Goal: Information Seeking & Learning: Compare options

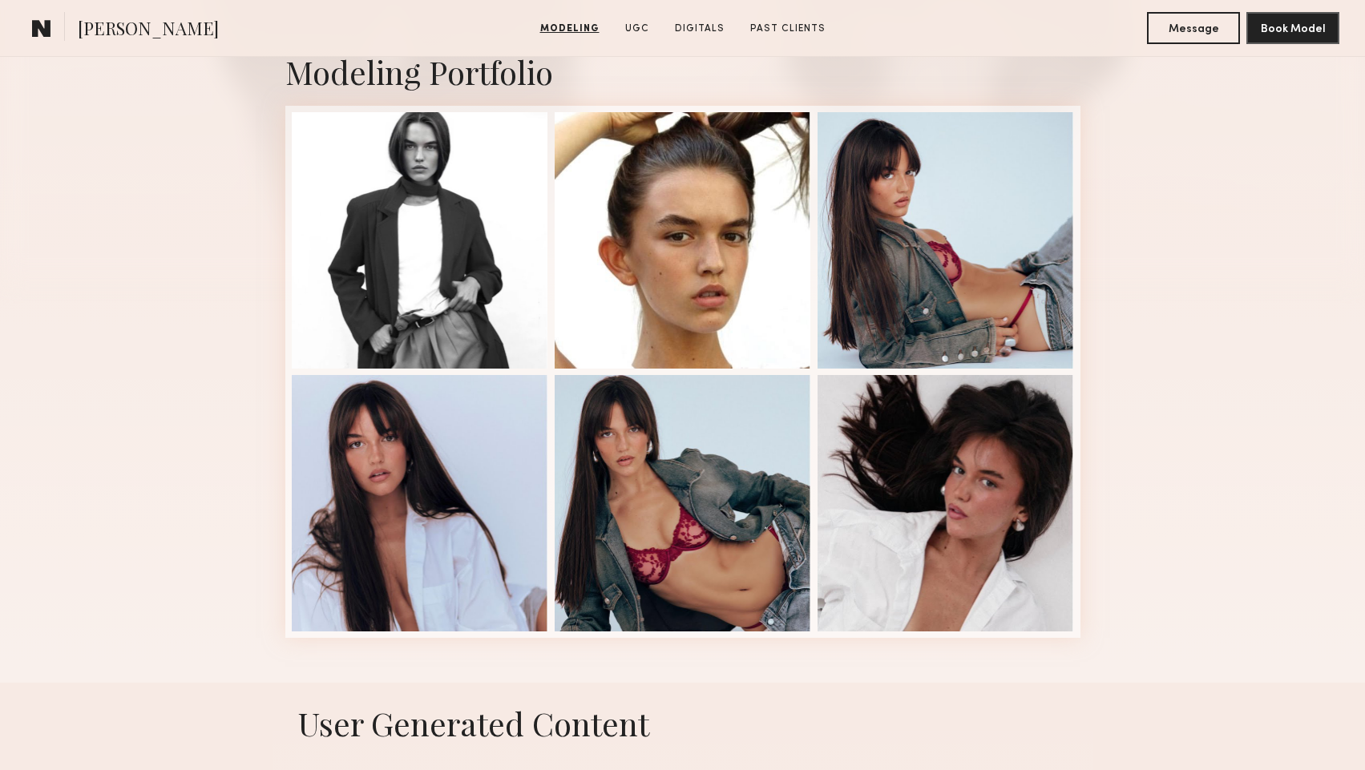
scroll to position [362, 0]
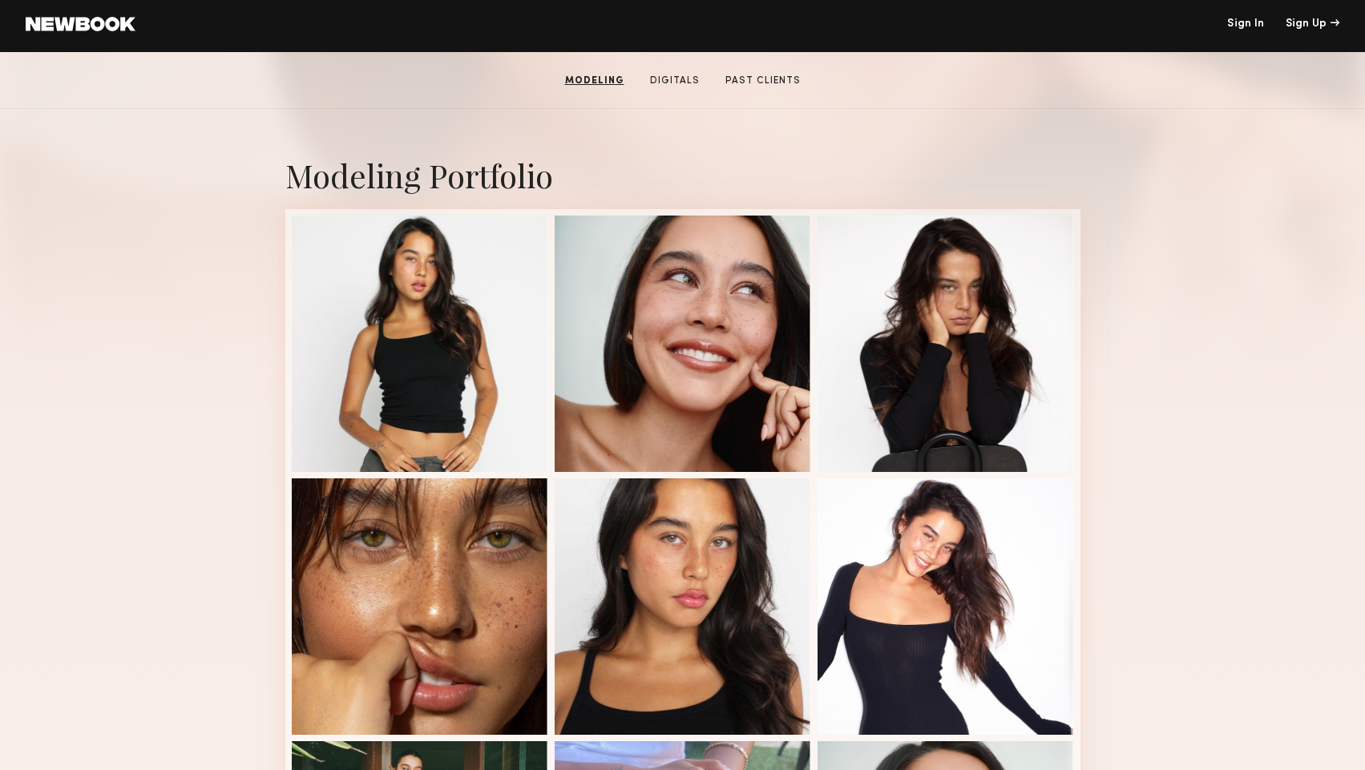
scroll to position [257, 0]
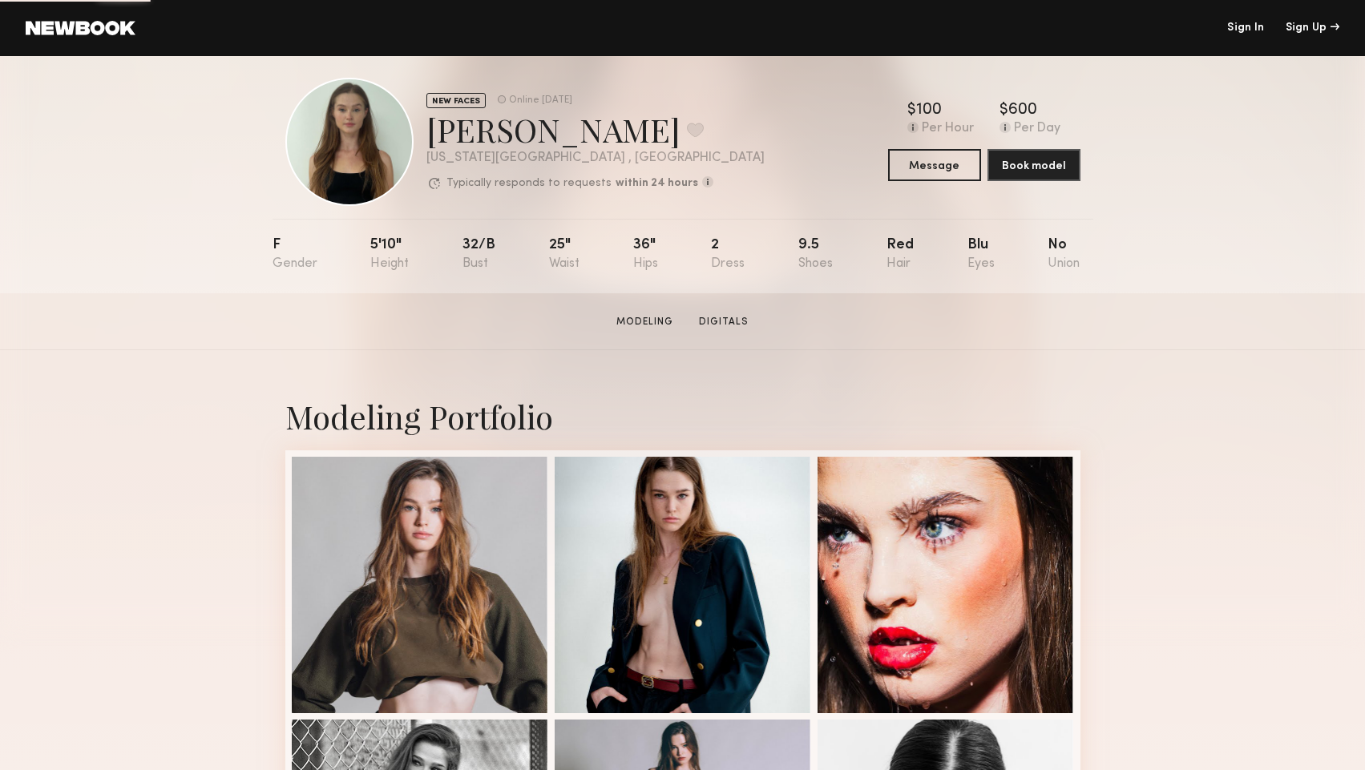
scroll to position [19, 0]
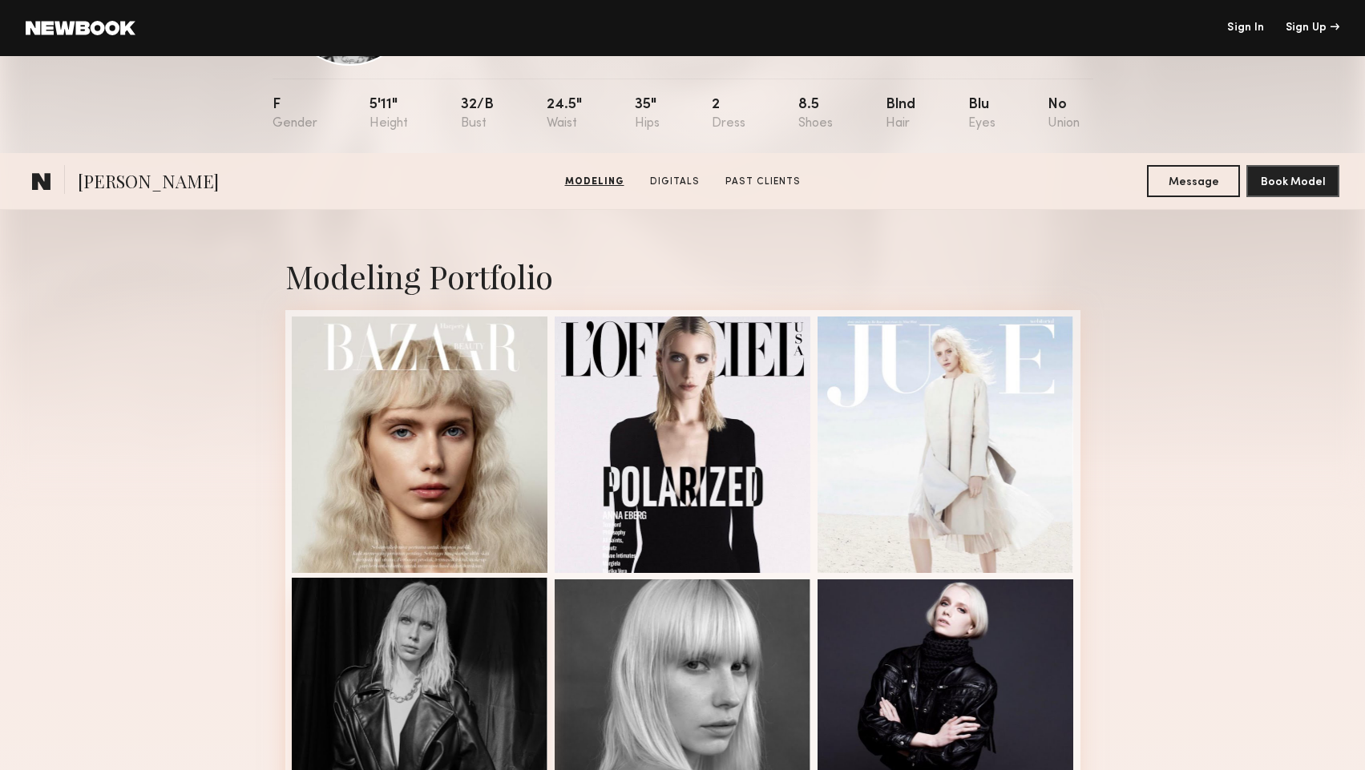
scroll to position [75, 0]
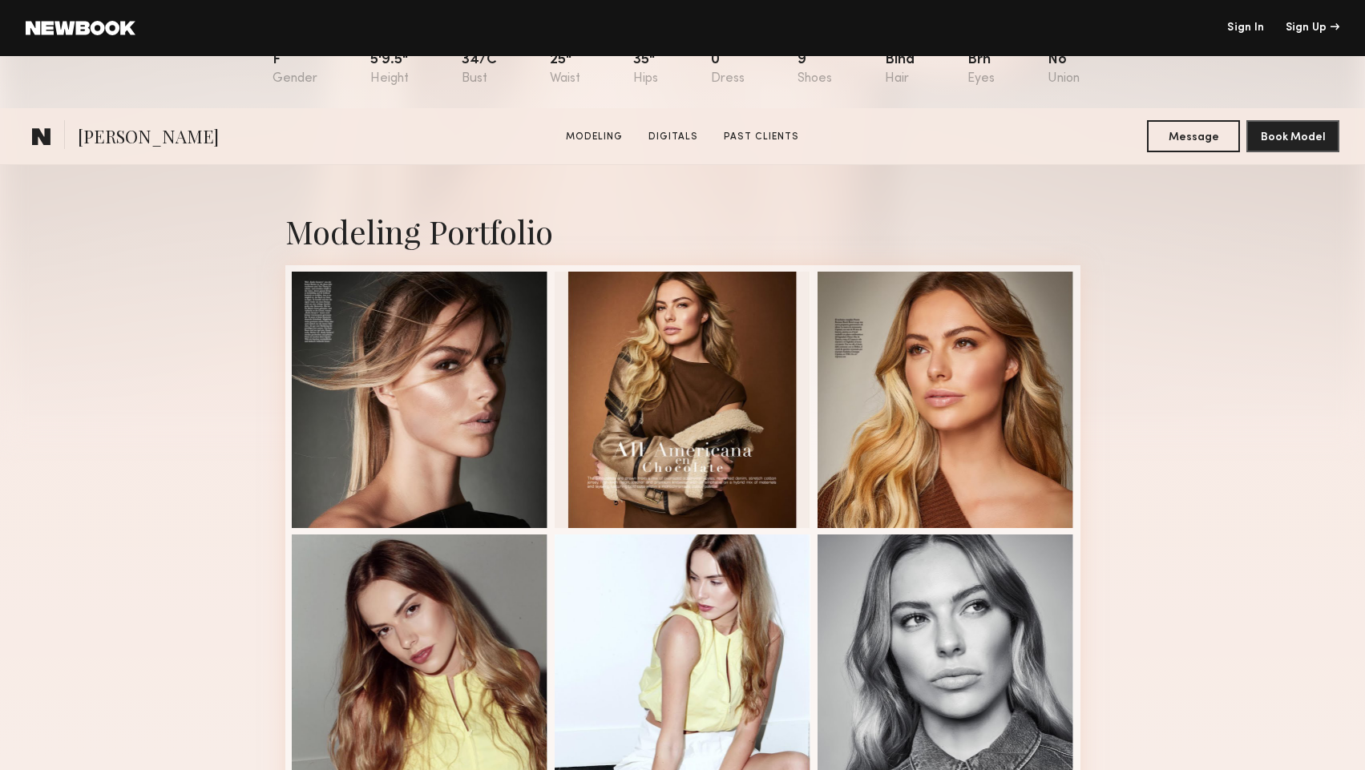
scroll to position [373, 0]
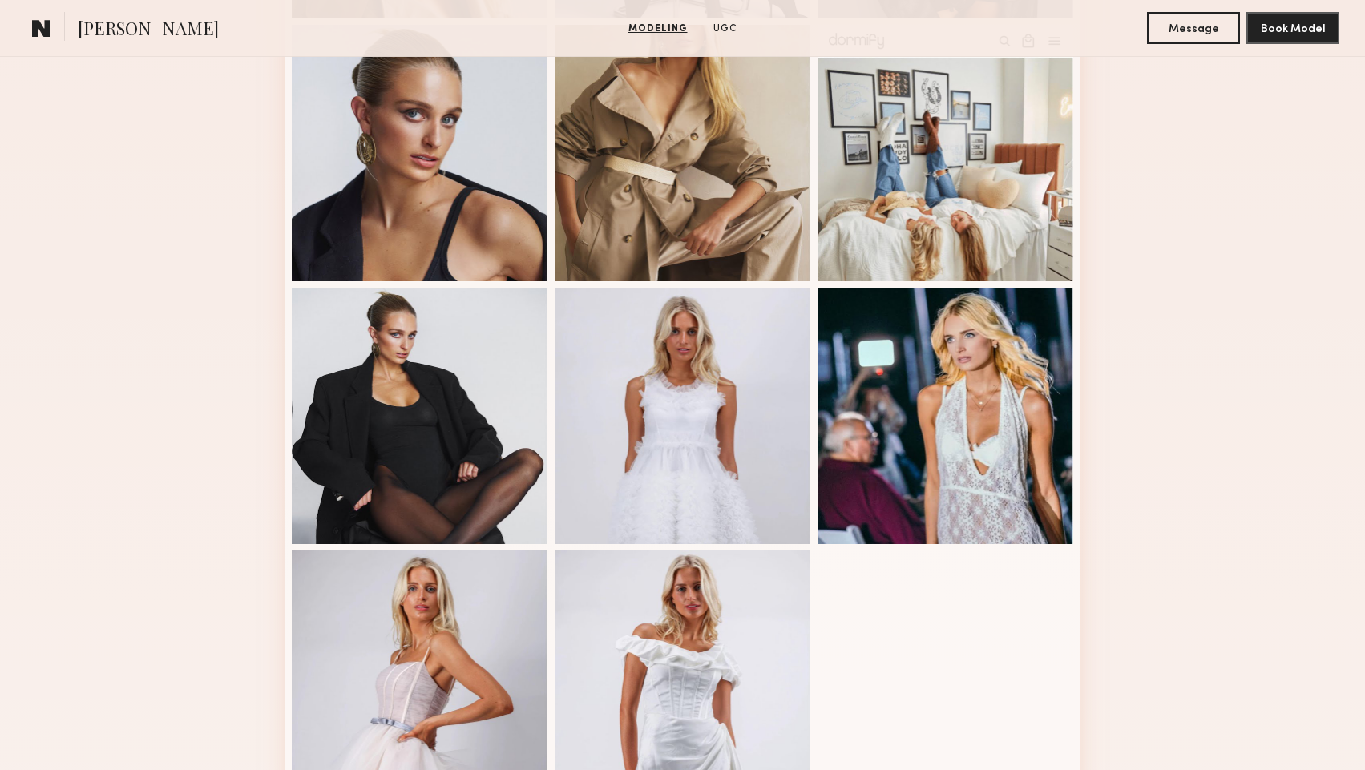
scroll to position [826, 0]
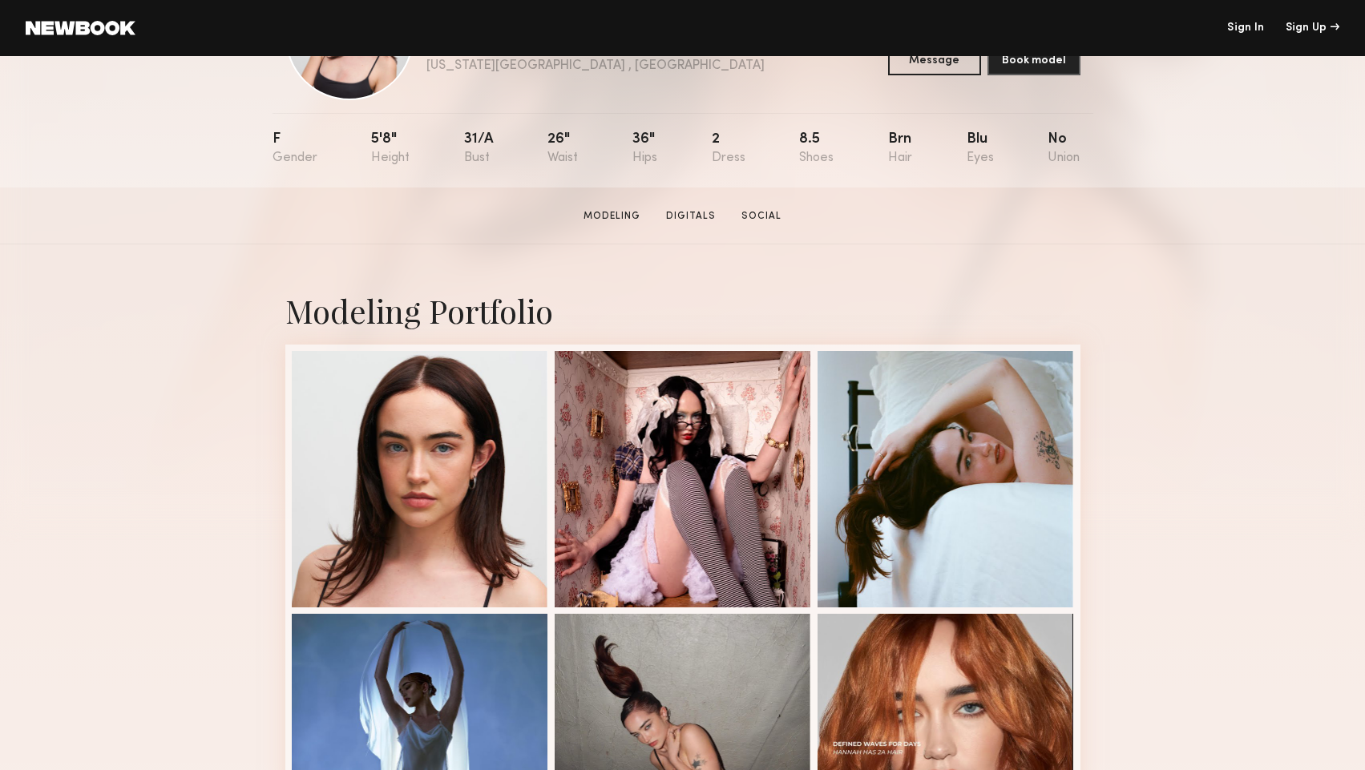
scroll to position [131, 0]
